Goal: Check status: Check status

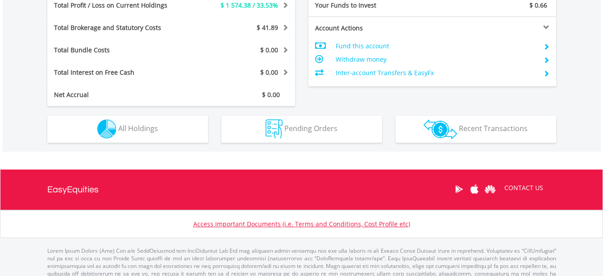
scroll to position [491, 0]
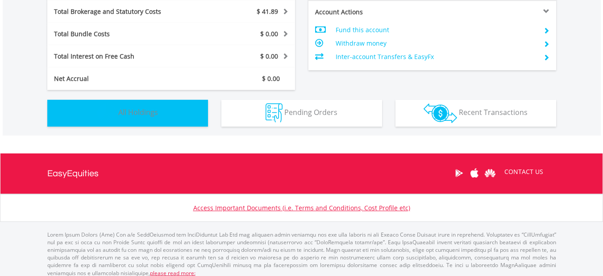
click at [176, 121] on button "Holdings All Holdings" at bounding box center [127, 113] width 161 height 27
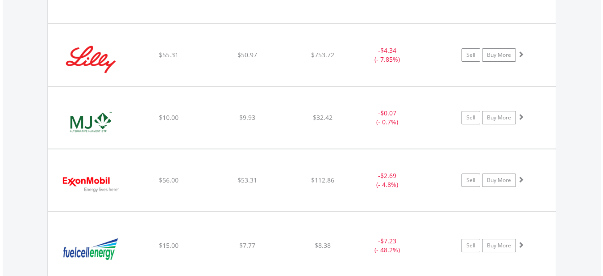
scroll to position [2163, 0]
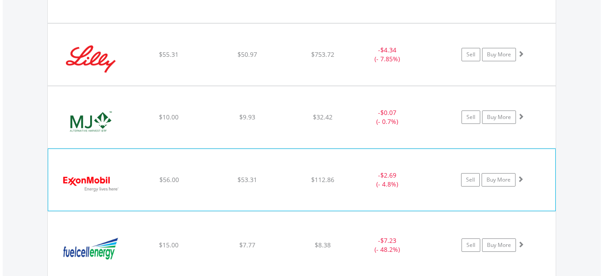
click at [292, 203] on div "﻿ Exxon Mobil Corp $56.00 $53.31 $112.86 - $2.69 (- 4.8%) Sell Buy More" at bounding box center [301, 180] width 507 height 62
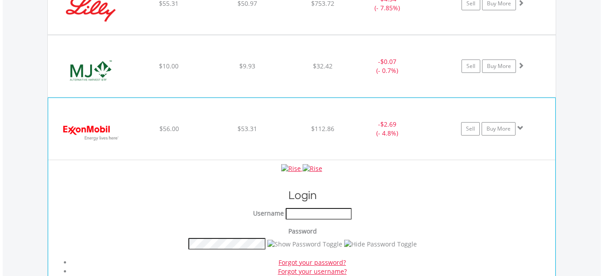
scroll to position [2252, 0]
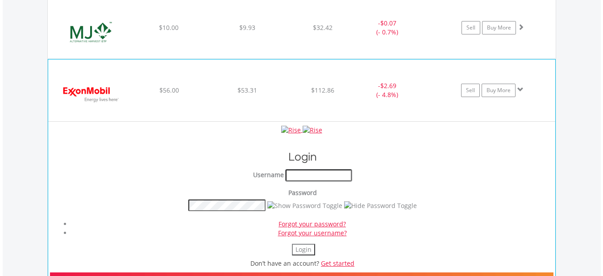
click at [288, 176] on input "text" at bounding box center [319, 175] width 66 height 12
type input "**********"
click at [305, 246] on button "Login" at bounding box center [303, 249] width 23 height 12
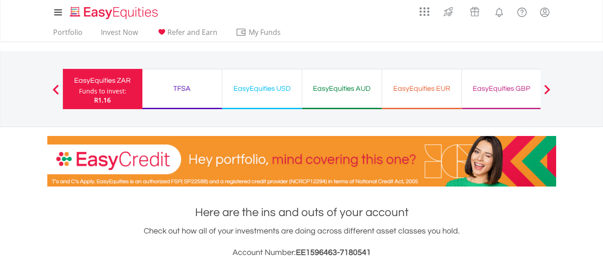
click at [268, 88] on div "EasyEquities USD" at bounding box center [262, 88] width 69 height 13
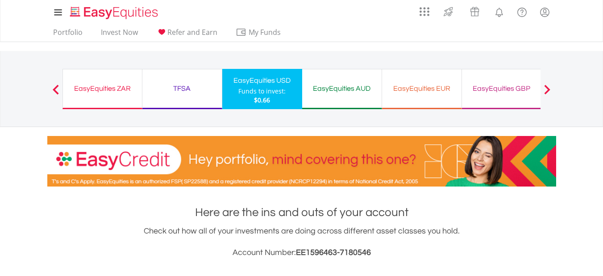
scroll to position [86, 170]
